Goal: Find specific fact: Find specific fact

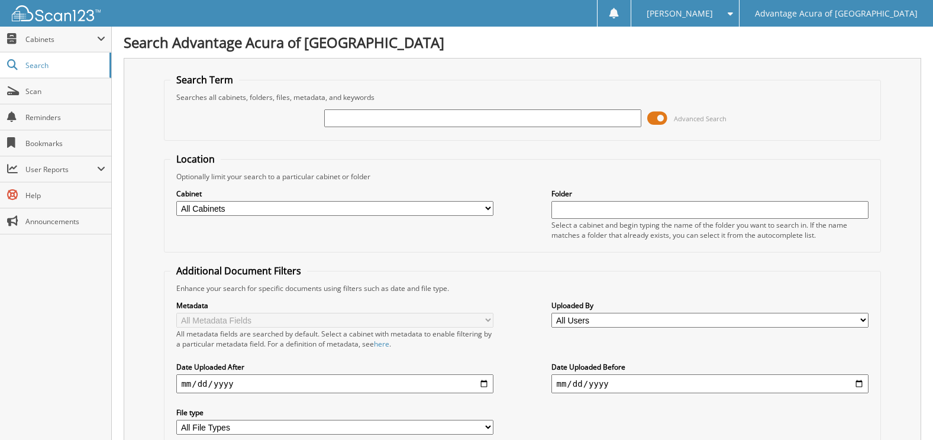
click at [373, 120] on input "text" at bounding box center [482, 118] width 317 height 18
type input "76044"
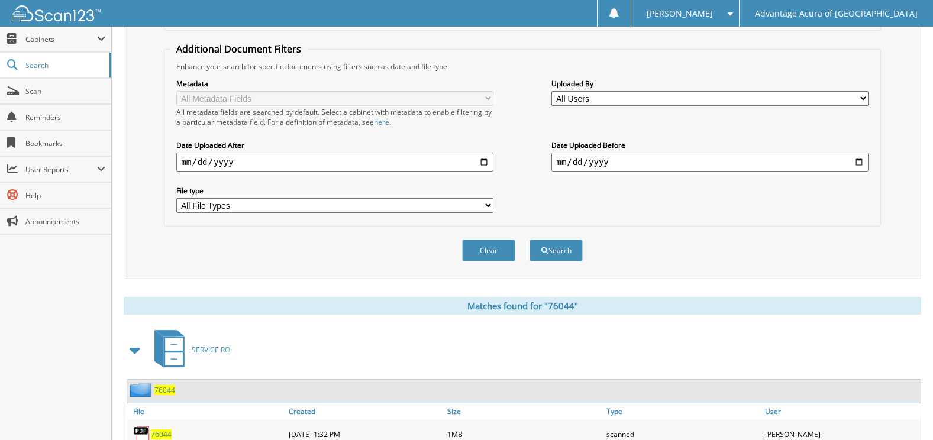
scroll to position [355, 0]
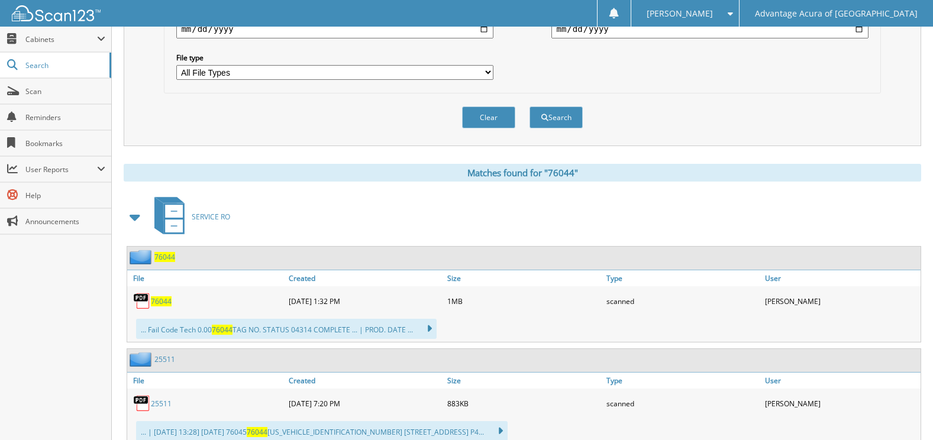
click at [163, 300] on span "76044" at bounding box center [161, 301] width 21 height 10
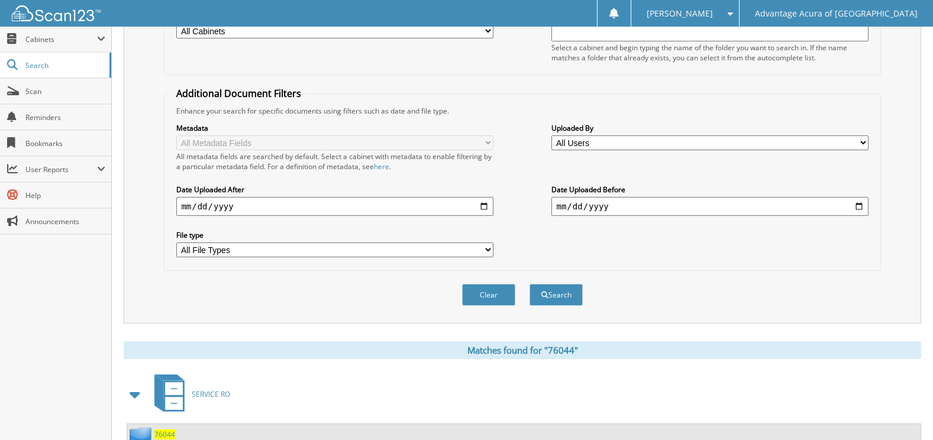
scroll to position [0, 0]
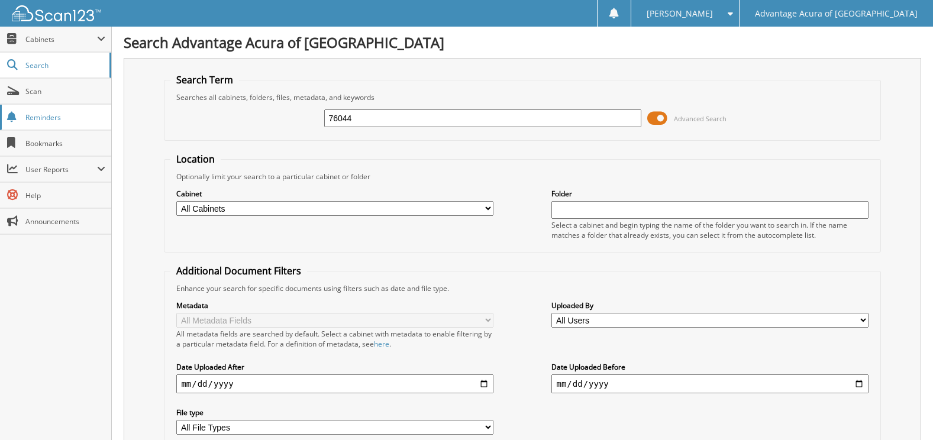
drag, startPoint x: 315, startPoint y: 112, endPoint x: 62, endPoint y: 115, distance: 252.6
click at [0, 90] on html "Stephen H. Settings Logout Advantage Acura of Naperville Close Cabinets My Comp…" at bounding box center [466, 417] width 933 height 835
type input "79515"
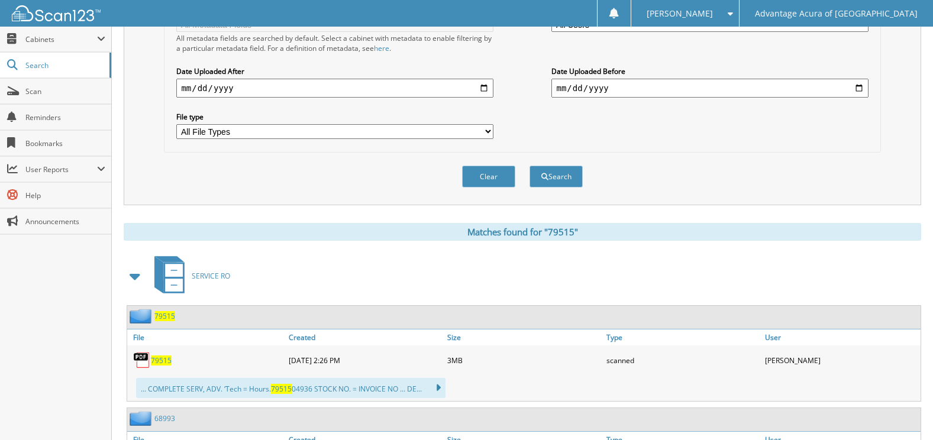
scroll to position [414, 0]
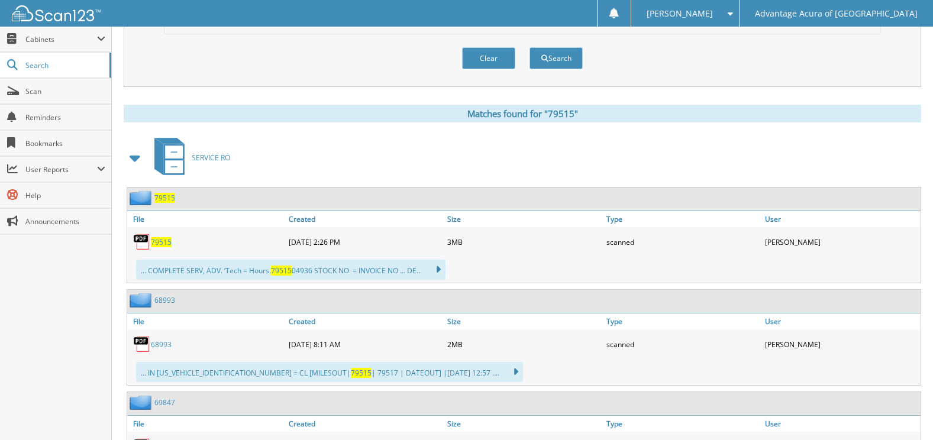
click at [175, 244] on div "79515" at bounding box center [206, 242] width 159 height 24
click at [164, 248] on div "79515" at bounding box center [206, 242] width 159 height 24
click at [164, 241] on span "79515" at bounding box center [161, 242] width 21 height 10
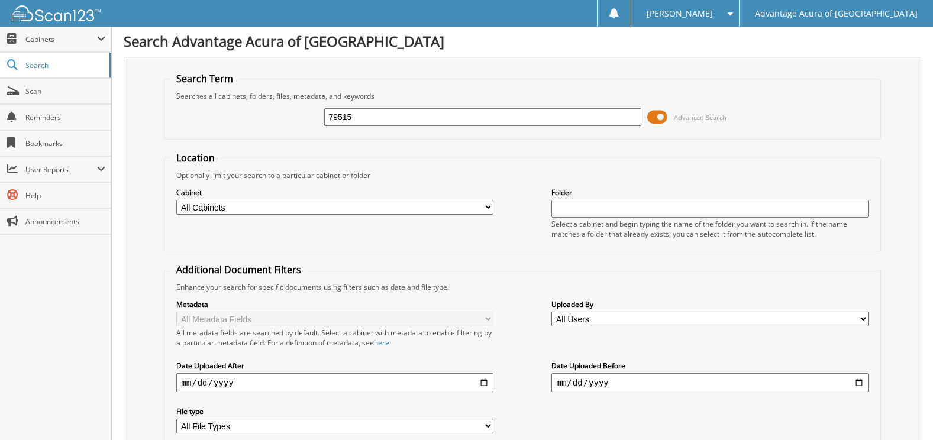
scroll to position [0, 0]
drag, startPoint x: 399, startPoint y: 117, endPoint x: 199, endPoint y: 131, distance: 200.5
type input "79587"
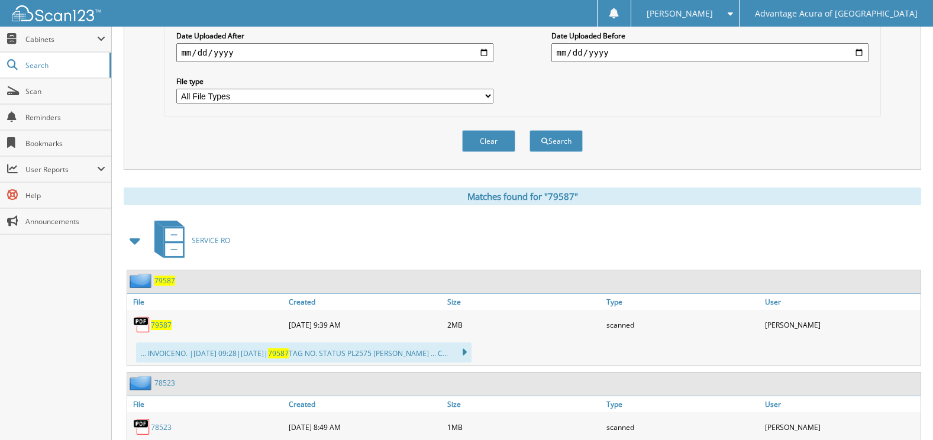
scroll to position [355, 0]
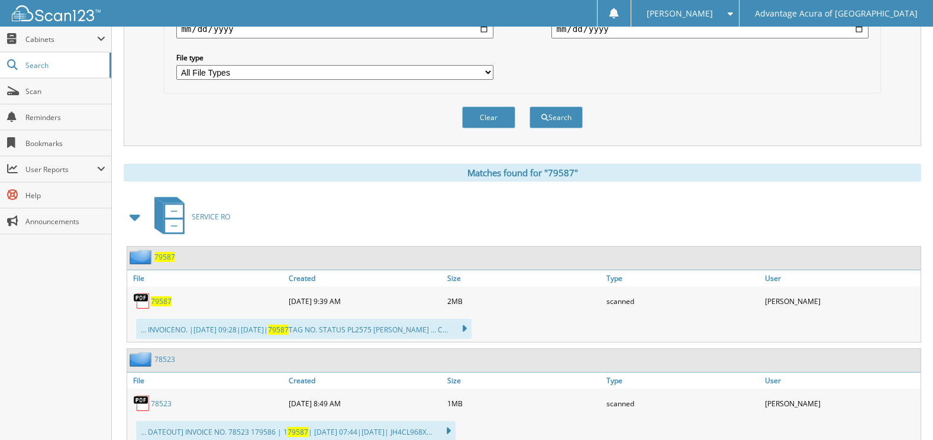
click at [167, 305] on span "79587" at bounding box center [161, 301] width 21 height 10
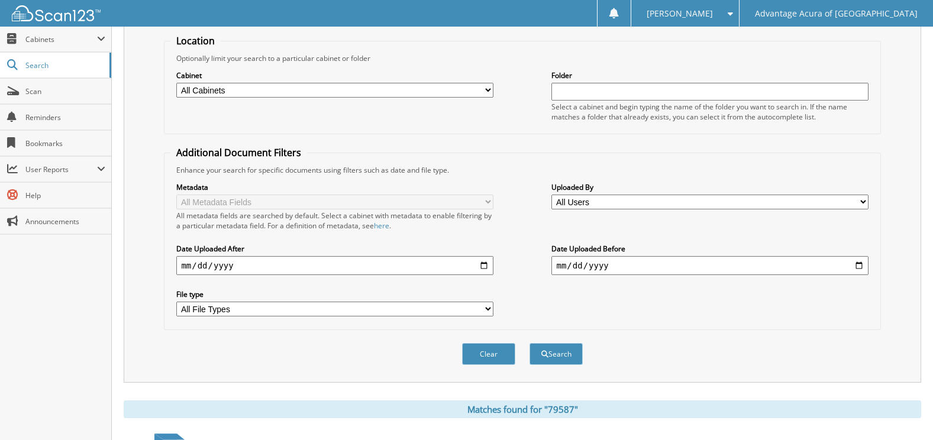
scroll to position [0, 0]
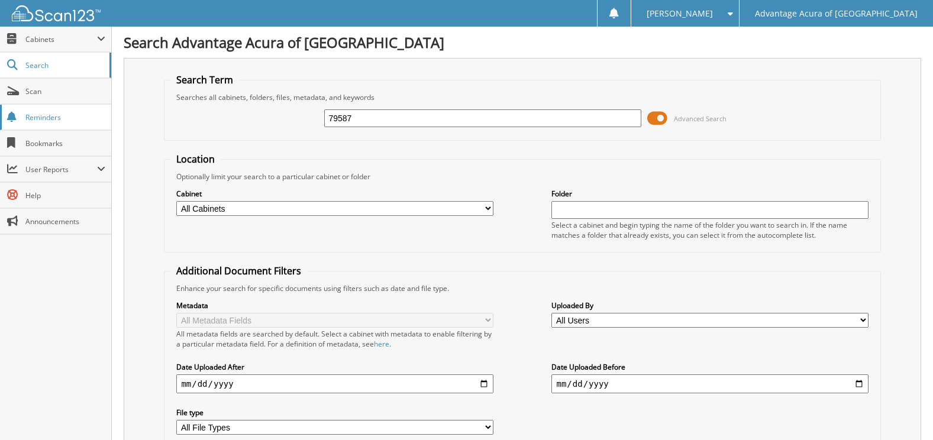
drag, startPoint x: 399, startPoint y: 118, endPoint x: 0, endPoint y: 124, distance: 398.8
type input "79462"
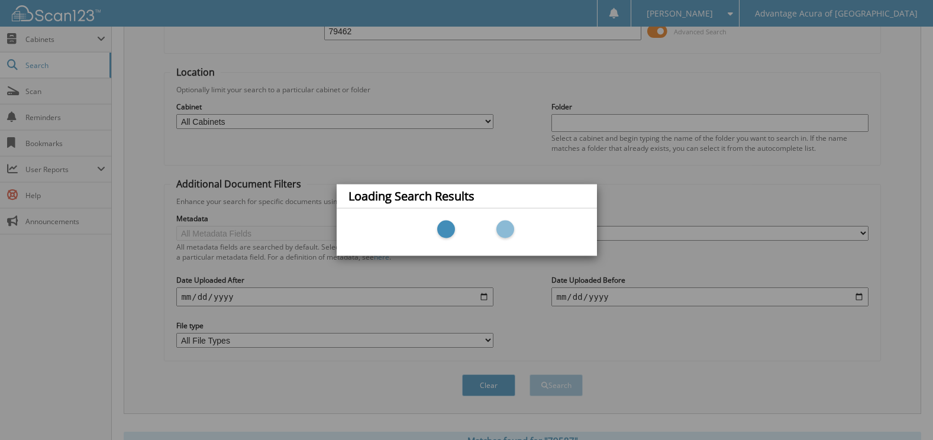
scroll to position [236, 0]
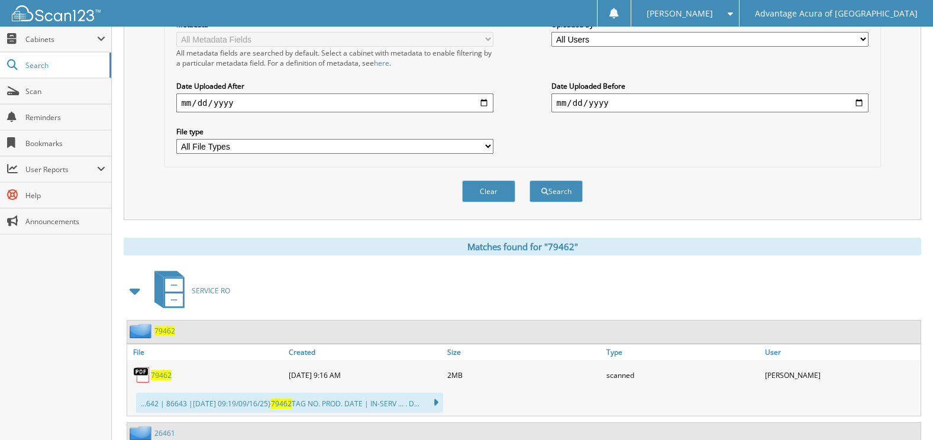
scroll to position [355, 0]
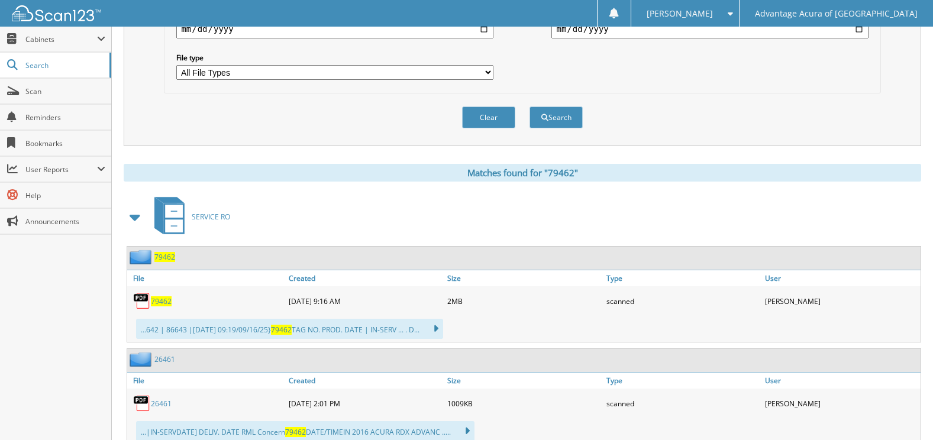
click at [153, 302] on span "79462" at bounding box center [161, 301] width 21 height 10
